Goal: Task Accomplishment & Management: Use online tool/utility

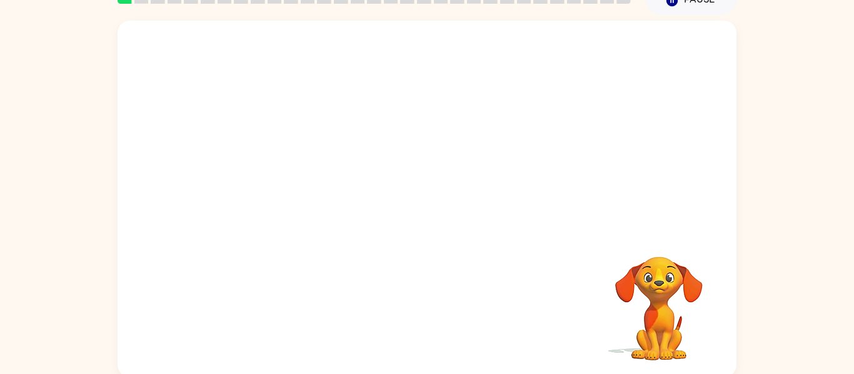
scroll to position [65, 0]
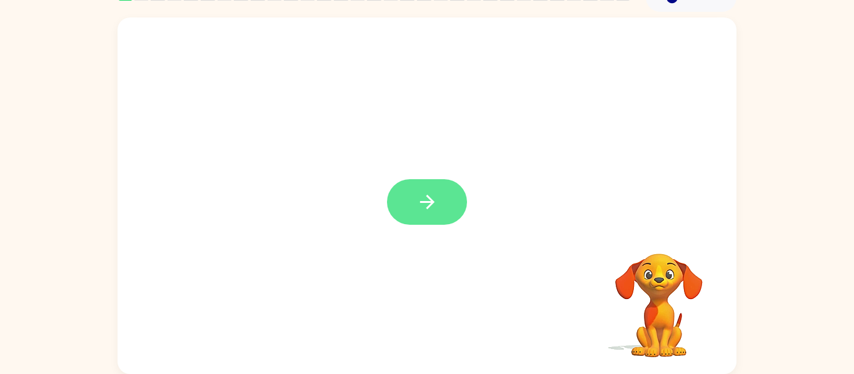
click at [441, 198] on button "button" at bounding box center [427, 202] width 80 height 46
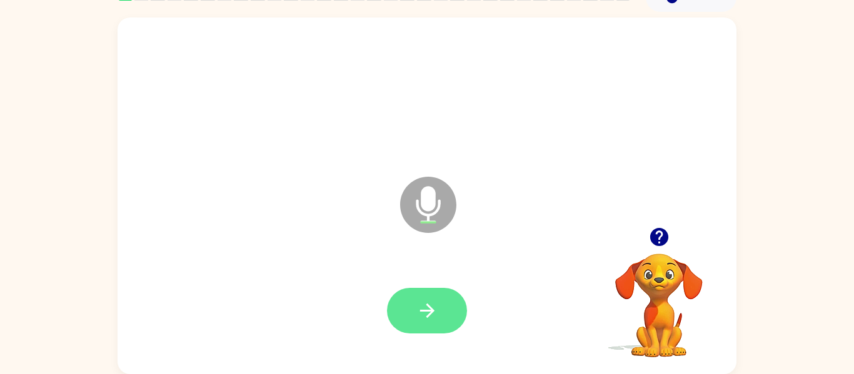
click at [443, 301] on button "button" at bounding box center [427, 311] width 80 height 46
click at [427, 323] on button "button" at bounding box center [427, 311] width 80 height 46
click at [441, 320] on button "button" at bounding box center [427, 311] width 80 height 46
click at [455, 311] on button "button" at bounding box center [427, 311] width 80 height 46
click at [431, 311] on icon "button" at bounding box center [427, 311] width 14 height 14
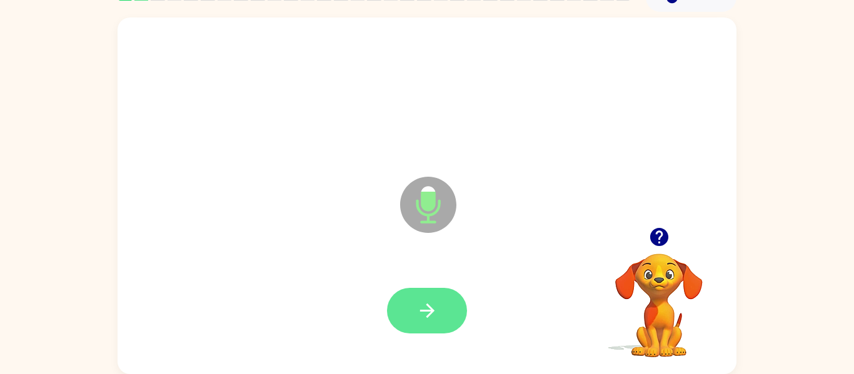
click at [449, 310] on button "button" at bounding box center [427, 311] width 80 height 46
click at [438, 298] on button "button" at bounding box center [427, 311] width 80 height 46
click at [435, 318] on icon "button" at bounding box center [427, 311] width 22 height 22
click at [440, 319] on button "button" at bounding box center [427, 311] width 80 height 46
click at [439, 308] on button "button" at bounding box center [427, 311] width 80 height 46
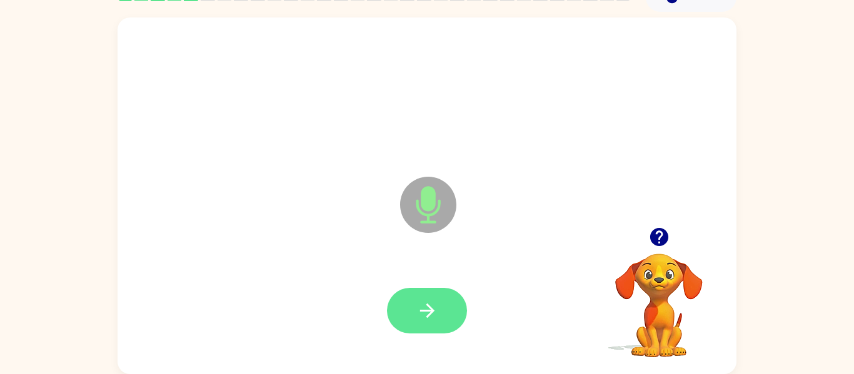
click at [430, 329] on button "button" at bounding box center [427, 311] width 80 height 46
click at [429, 297] on button "button" at bounding box center [427, 311] width 80 height 46
click at [428, 314] on icon "button" at bounding box center [427, 311] width 14 height 14
click at [431, 317] on icon "button" at bounding box center [427, 311] width 22 height 22
click at [427, 322] on button "button" at bounding box center [427, 311] width 80 height 46
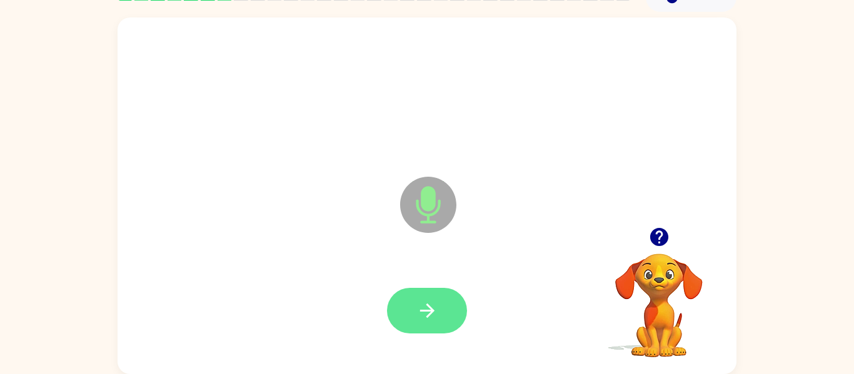
click at [428, 304] on icon "button" at bounding box center [427, 311] width 22 height 22
click at [448, 290] on button "button" at bounding box center [427, 311] width 80 height 46
click at [431, 298] on button "button" at bounding box center [427, 311] width 80 height 46
click at [425, 318] on icon "button" at bounding box center [427, 311] width 22 height 22
click at [450, 319] on button "button" at bounding box center [427, 311] width 80 height 46
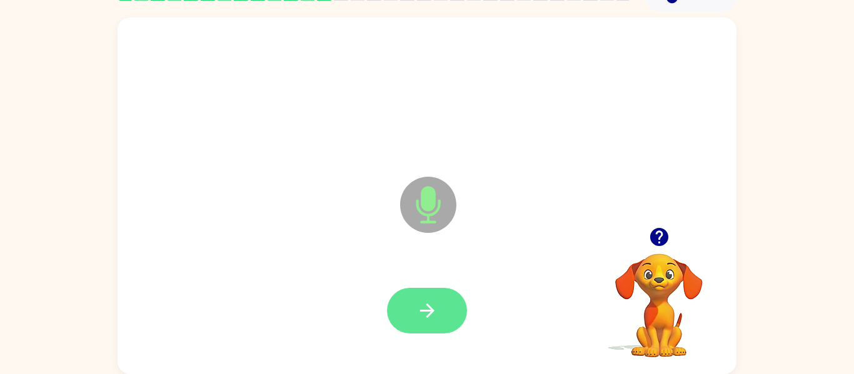
click at [440, 312] on button "button" at bounding box center [427, 311] width 80 height 46
click at [424, 298] on button "button" at bounding box center [427, 311] width 80 height 46
click at [428, 301] on icon "button" at bounding box center [427, 311] width 22 height 22
click at [442, 302] on button "button" at bounding box center [427, 311] width 80 height 46
click at [424, 308] on icon "button" at bounding box center [427, 311] width 22 height 22
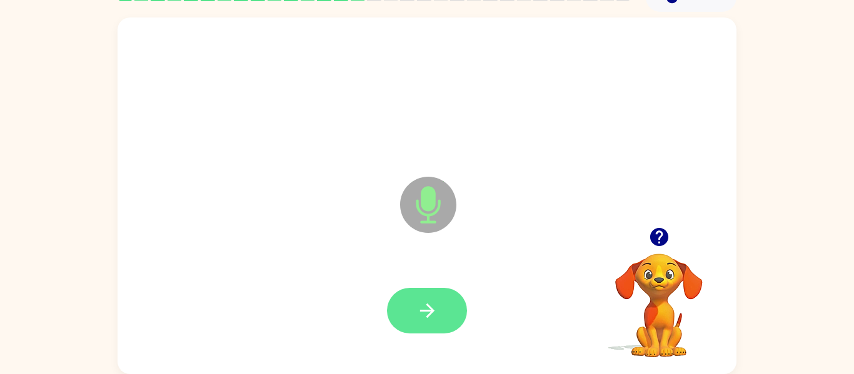
click at [443, 313] on button "button" at bounding box center [427, 311] width 80 height 46
click at [420, 323] on button "button" at bounding box center [427, 311] width 80 height 46
click at [432, 315] on icon "button" at bounding box center [427, 311] width 22 height 22
click at [428, 308] on icon "button" at bounding box center [427, 311] width 22 height 22
click at [455, 319] on button "button" at bounding box center [427, 311] width 80 height 46
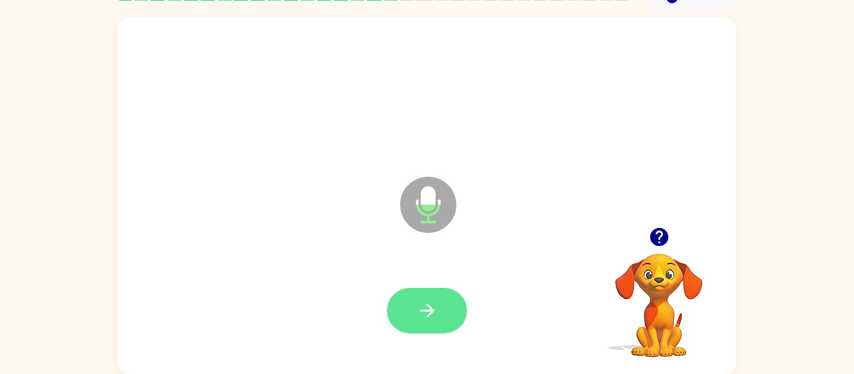
click at [427, 311] on icon "button" at bounding box center [427, 311] width 14 height 14
click at [446, 315] on button "button" at bounding box center [427, 311] width 80 height 46
click at [430, 313] on icon "button" at bounding box center [427, 311] width 22 height 22
click at [442, 306] on button "button" at bounding box center [427, 311] width 80 height 46
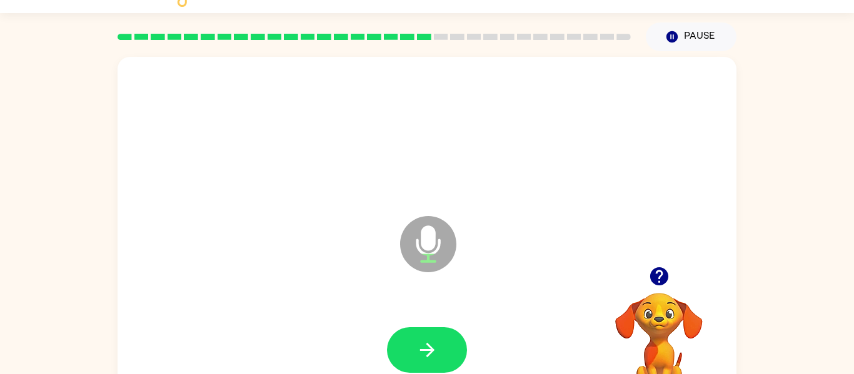
scroll to position [23, 0]
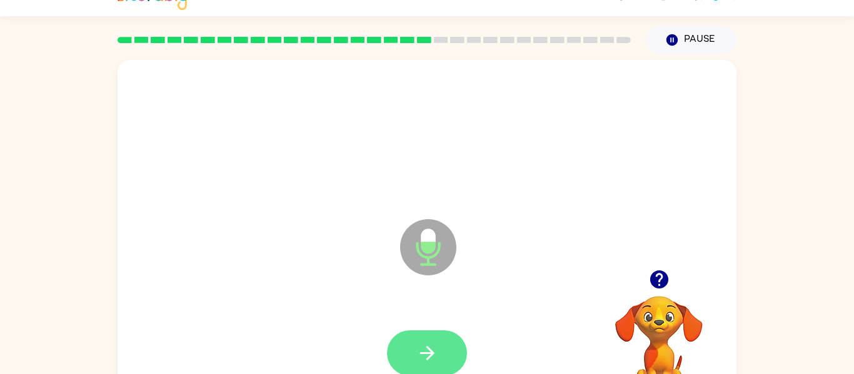
click at [420, 354] on icon "button" at bounding box center [427, 354] width 22 height 22
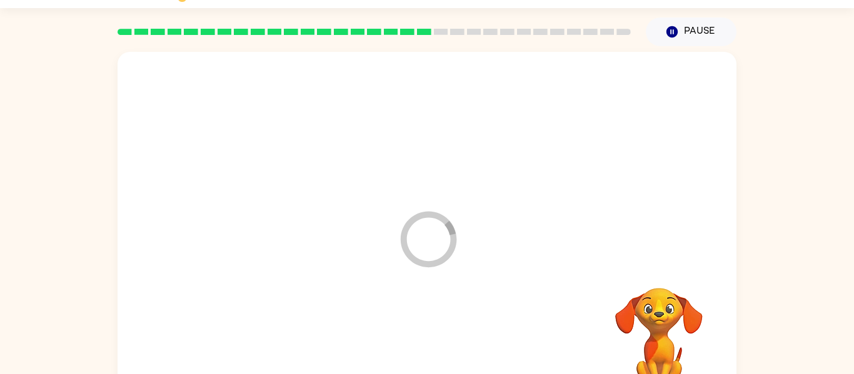
scroll to position [65, 0]
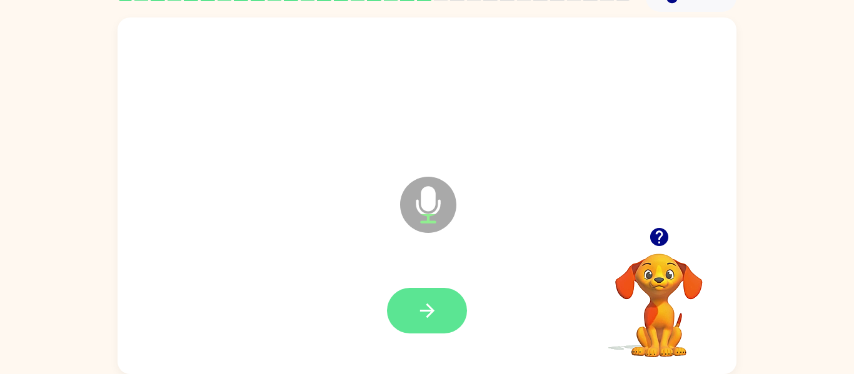
click at [423, 312] on icon "button" at bounding box center [427, 311] width 22 height 22
click at [428, 311] on div at bounding box center [427, 311] width 80 height 46
click at [416, 333] on button "button" at bounding box center [427, 311] width 80 height 46
click at [428, 319] on icon "button" at bounding box center [427, 311] width 22 height 22
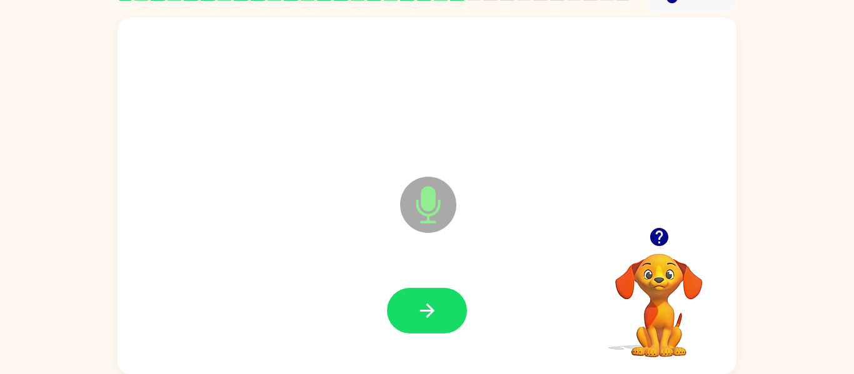
click at [436, 211] on icon "Microphone The Microphone is here when it is your turn to talk" at bounding box center [491, 221] width 188 height 94
click at [428, 315] on icon "button" at bounding box center [427, 311] width 14 height 14
click at [426, 303] on icon "button" at bounding box center [427, 311] width 22 height 22
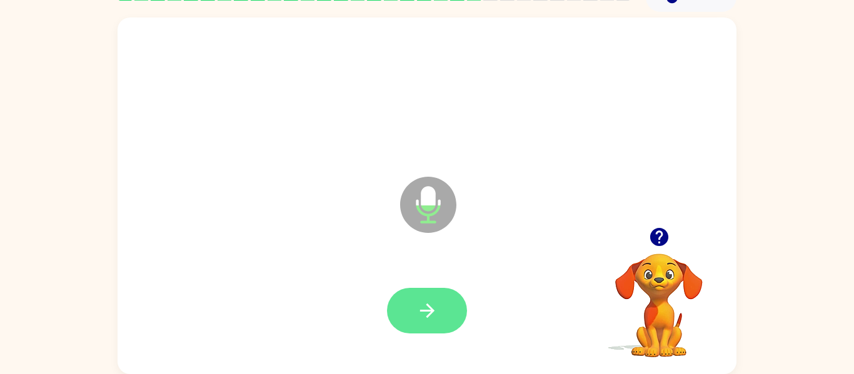
click at [423, 312] on icon "button" at bounding box center [427, 311] width 22 height 22
click at [436, 306] on icon "button" at bounding box center [427, 311] width 22 height 22
click at [440, 311] on button "button" at bounding box center [427, 311] width 80 height 46
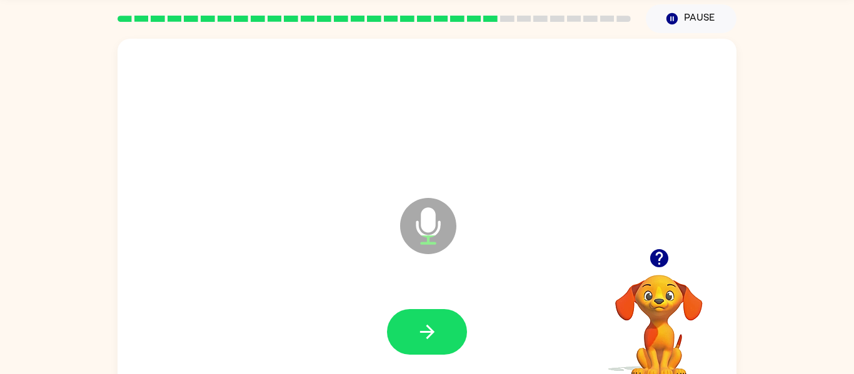
scroll to position [0, 0]
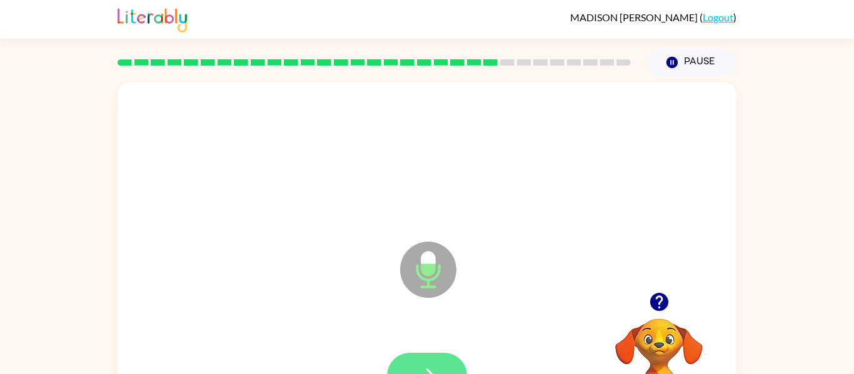
click at [433, 354] on button "button" at bounding box center [427, 376] width 80 height 46
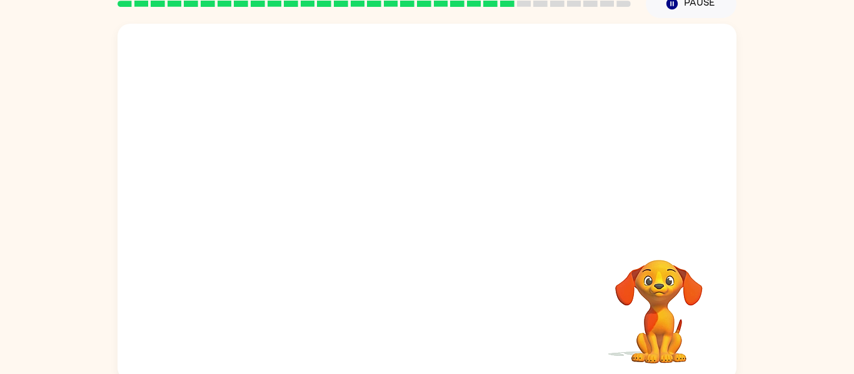
scroll to position [61, 0]
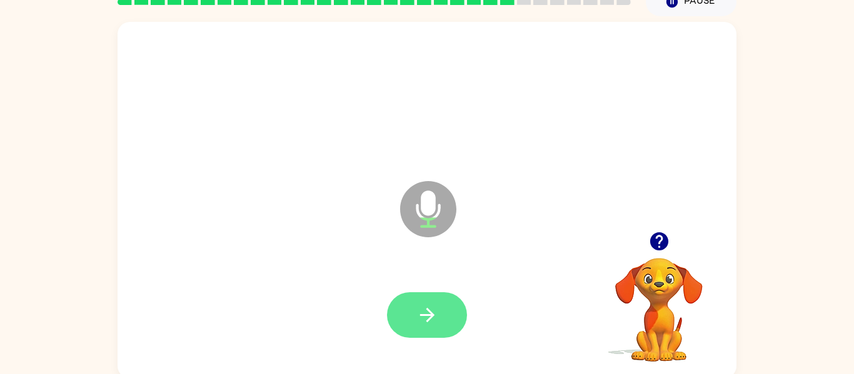
click at [441, 309] on button "button" at bounding box center [427, 316] width 80 height 46
click at [425, 321] on icon "button" at bounding box center [427, 315] width 22 height 22
click at [429, 316] on icon "button" at bounding box center [427, 315] width 22 height 22
click at [436, 316] on icon "button" at bounding box center [427, 315] width 22 height 22
click at [413, 303] on button "button" at bounding box center [427, 316] width 80 height 46
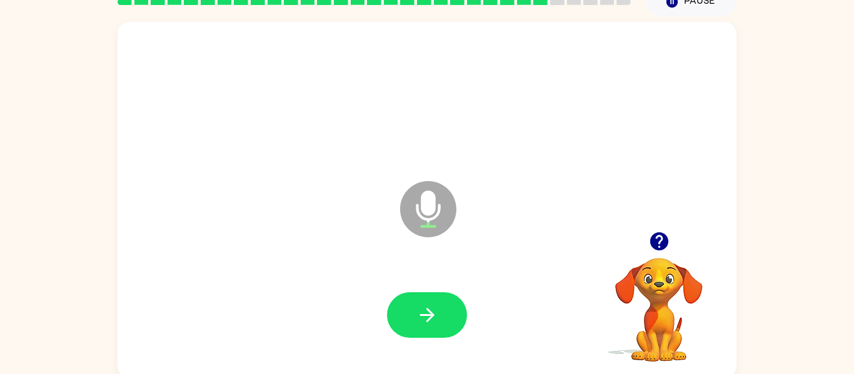
scroll to position [65, 0]
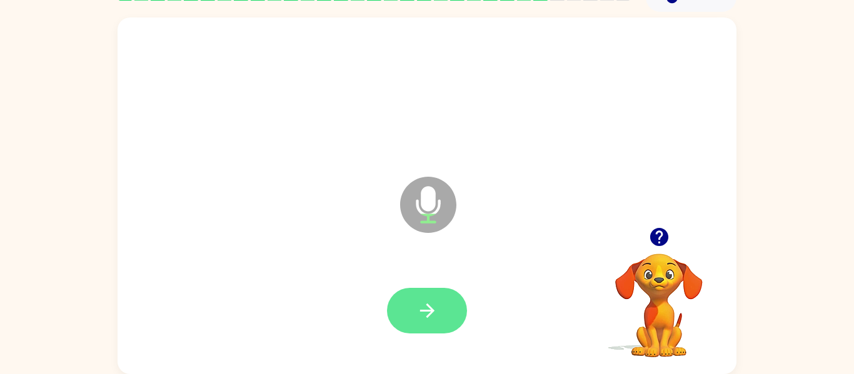
click at [427, 314] on icon "button" at bounding box center [427, 311] width 22 height 22
click at [431, 311] on icon "button" at bounding box center [427, 311] width 14 height 14
click at [432, 316] on icon "button" at bounding box center [427, 311] width 22 height 22
click at [430, 304] on icon "button" at bounding box center [427, 311] width 22 height 22
click at [439, 318] on button "button" at bounding box center [427, 311] width 80 height 46
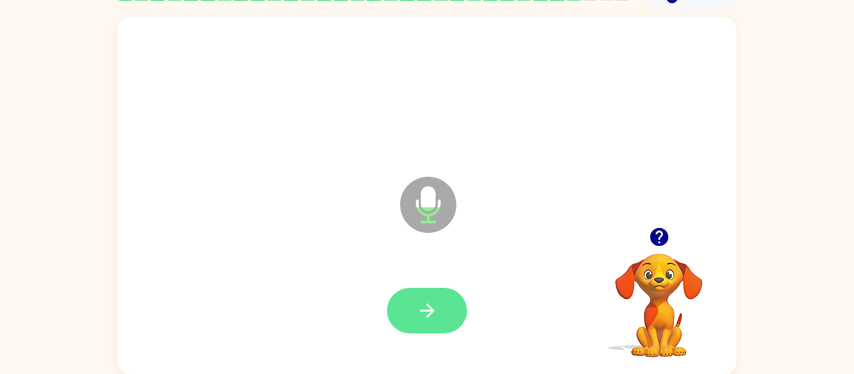
click at [436, 296] on button "button" at bounding box center [427, 311] width 80 height 46
click at [431, 314] on icon "button" at bounding box center [427, 311] width 14 height 14
click at [427, 326] on button "button" at bounding box center [427, 311] width 80 height 46
click at [449, 315] on button "button" at bounding box center [427, 311] width 80 height 46
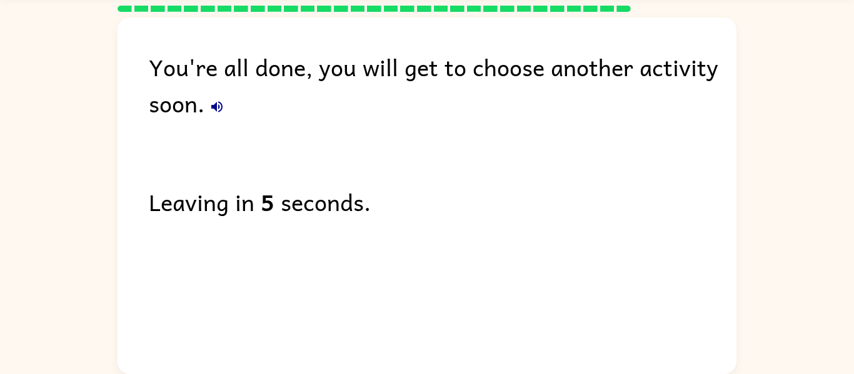
scroll to position [43, 0]
